Goal: Information Seeking & Learning: Learn about a topic

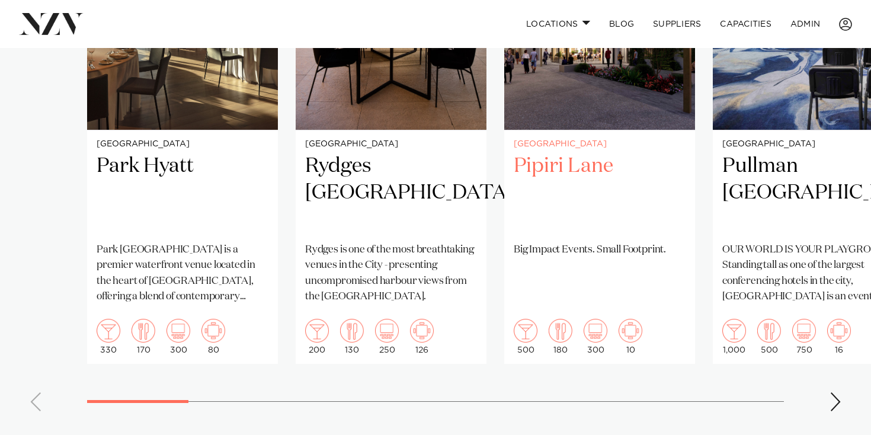
scroll to position [1008, 0]
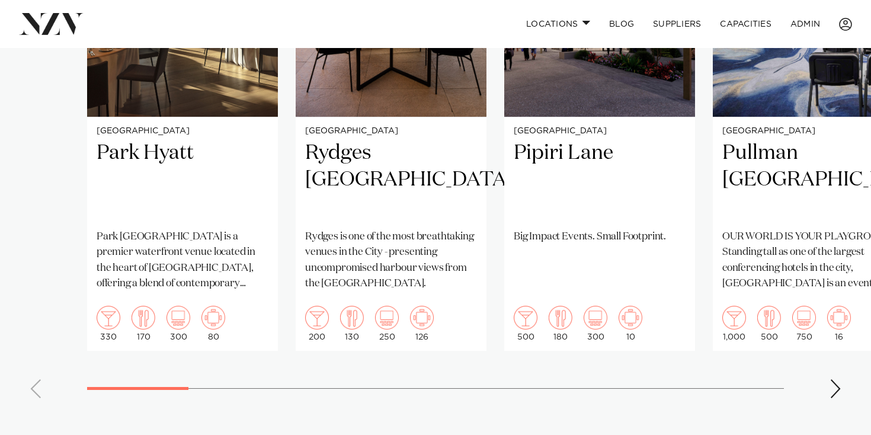
click at [837, 392] on div "Next slide" at bounding box center [835, 388] width 12 height 19
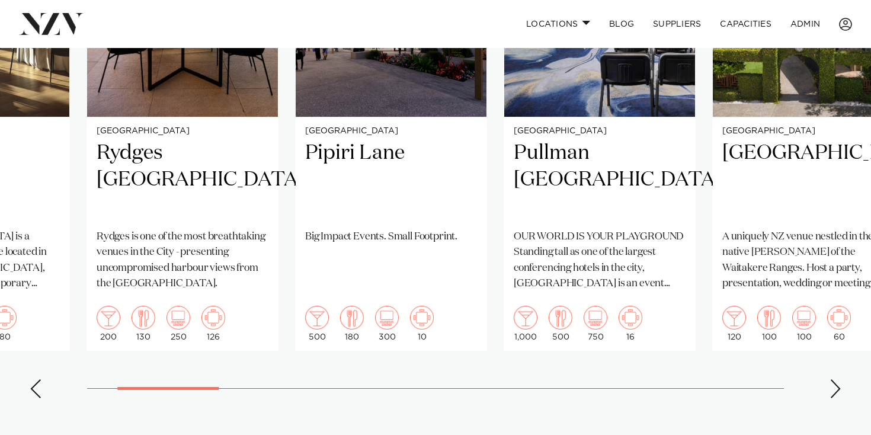
click at [837, 392] on div "Next slide" at bounding box center [835, 388] width 12 height 19
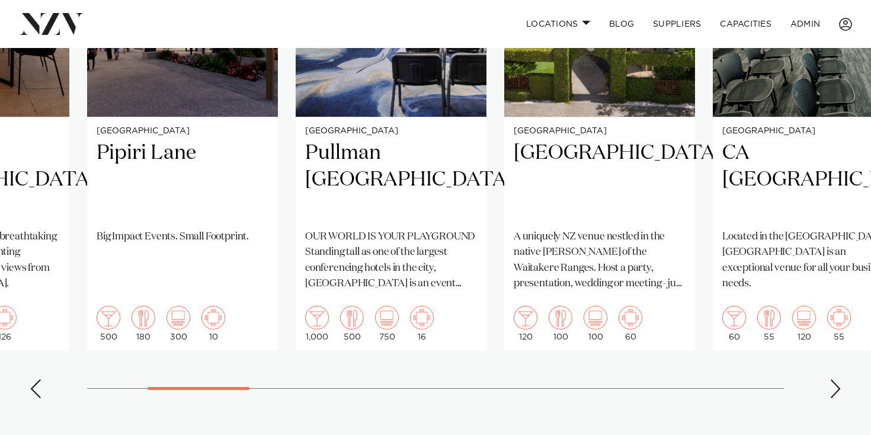
click at [837, 392] on div "Next slide" at bounding box center [835, 388] width 12 height 19
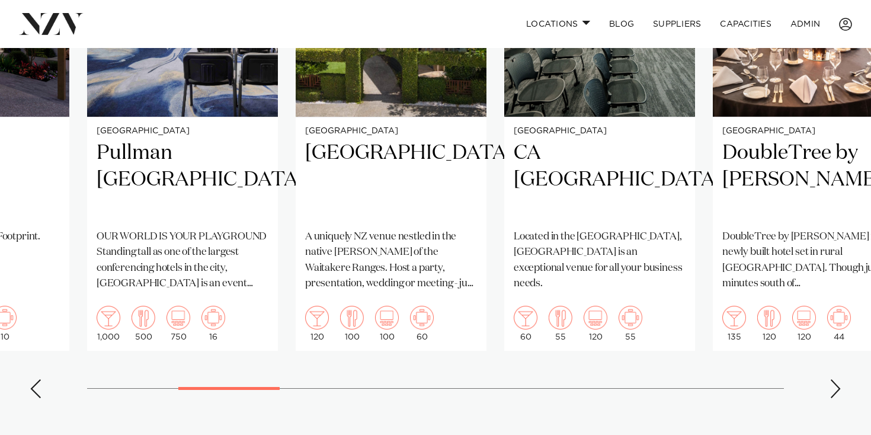
click at [837, 392] on div "Next slide" at bounding box center [835, 388] width 12 height 19
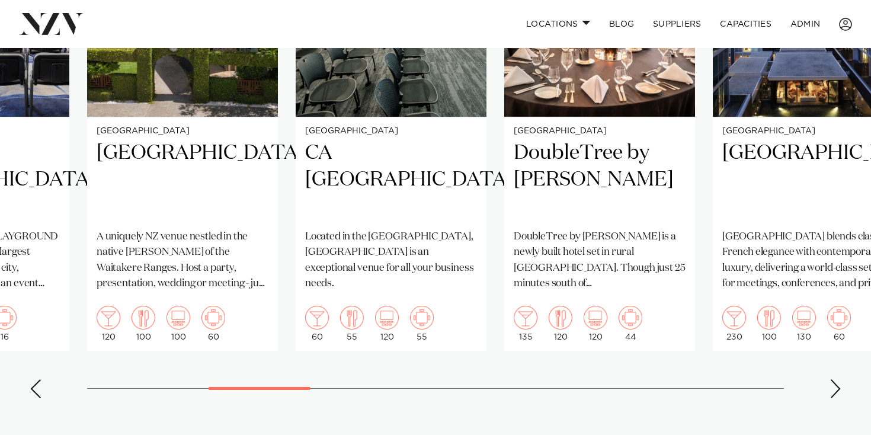
click at [837, 392] on div "Next slide" at bounding box center [835, 388] width 12 height 19
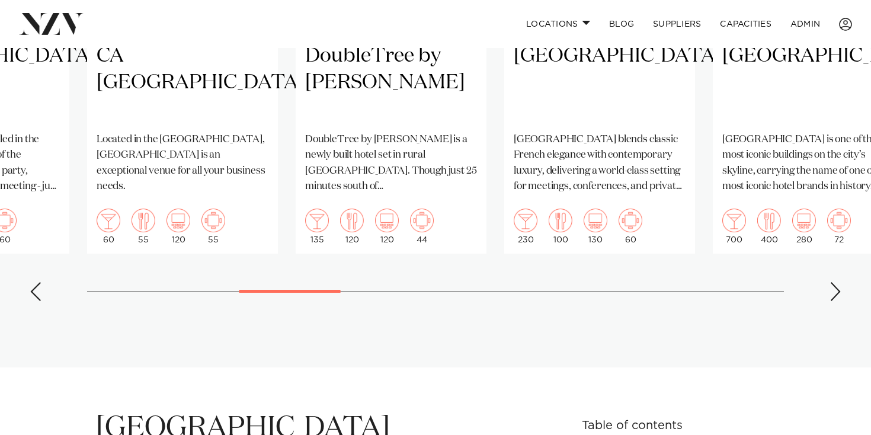
scroll to position [1109, 0]
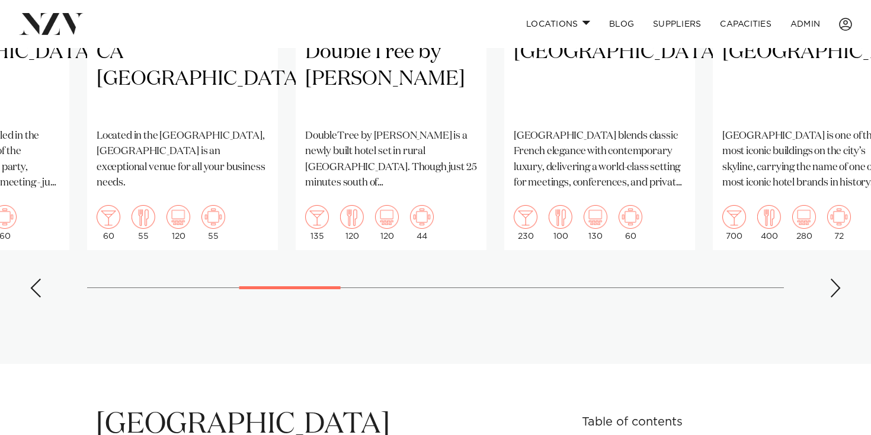
click at [829, 287] on div "Next slide" at bounding box center [835, 287] width 12 height 19
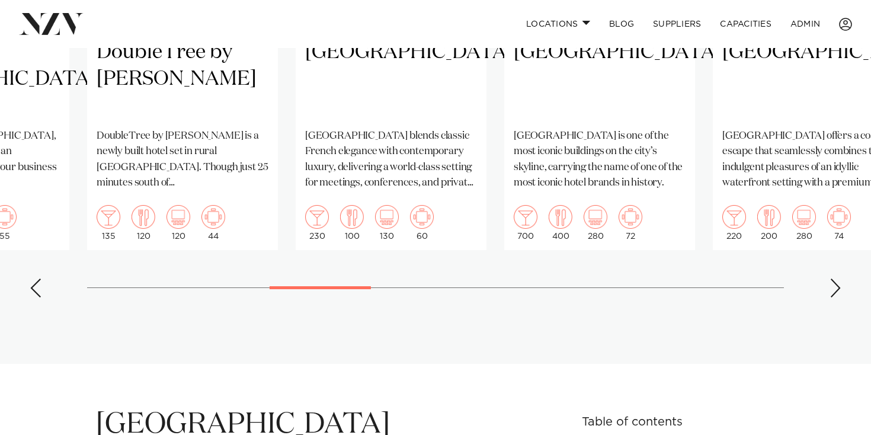
click at [840, 286] on div "Next slide" at bounding box center [835, 287] width 12 height 19
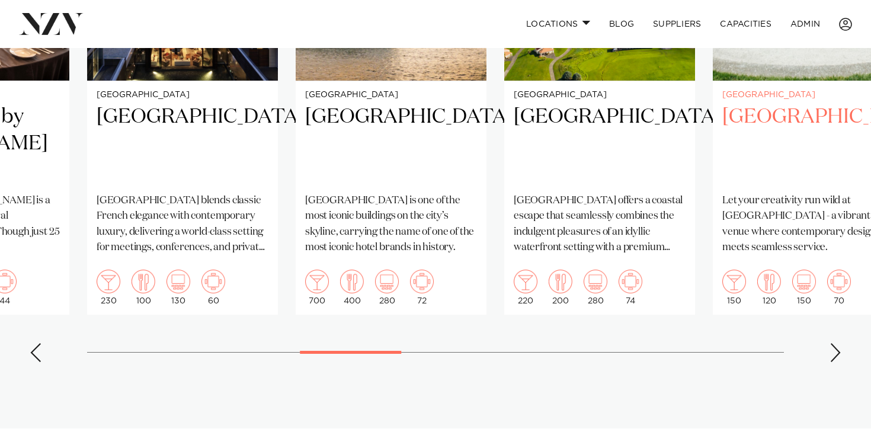
scroll to position [1043, 0]
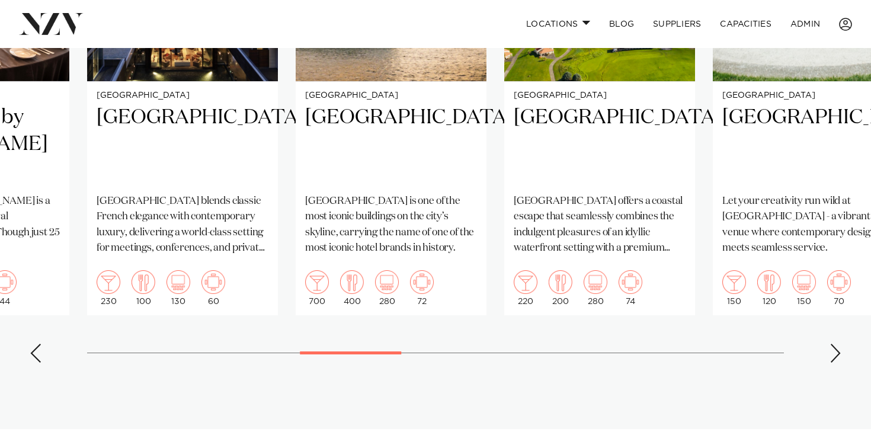
click at [839, 355] on div "Next slide" at bounding box center [835, 353] width 12 height 19
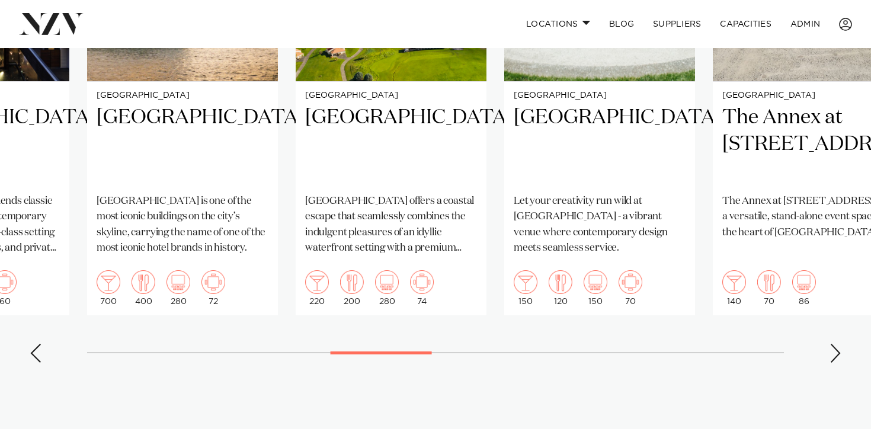
click at [839, 355] on div "Next slide" at bounding box center [835, 353] width 12 height 19
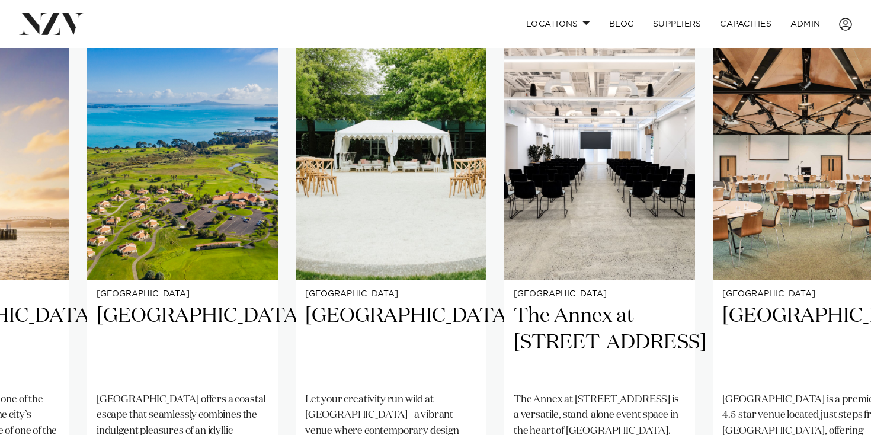
scroll to position [842, 0]
